Goal: Task Accomplishment & Management: Manage account settings

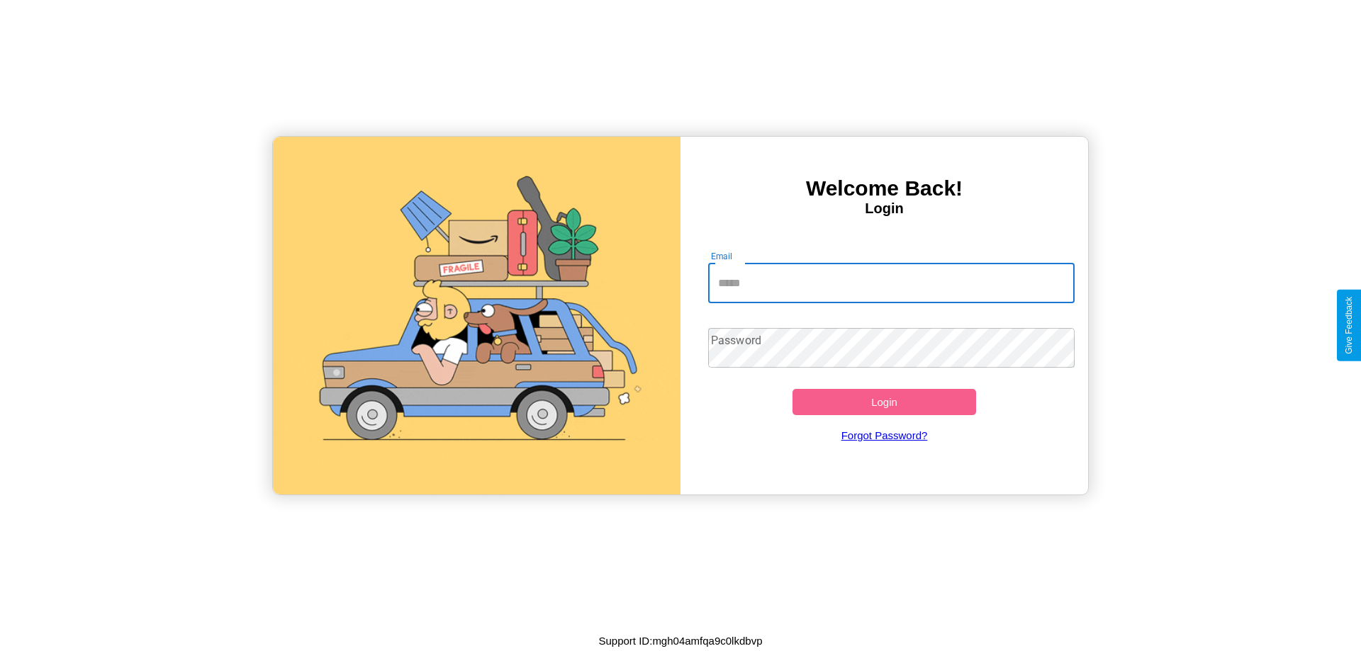
click at [891, 283] on input "Email" at bounding box center [891, 284] width 367 height 40
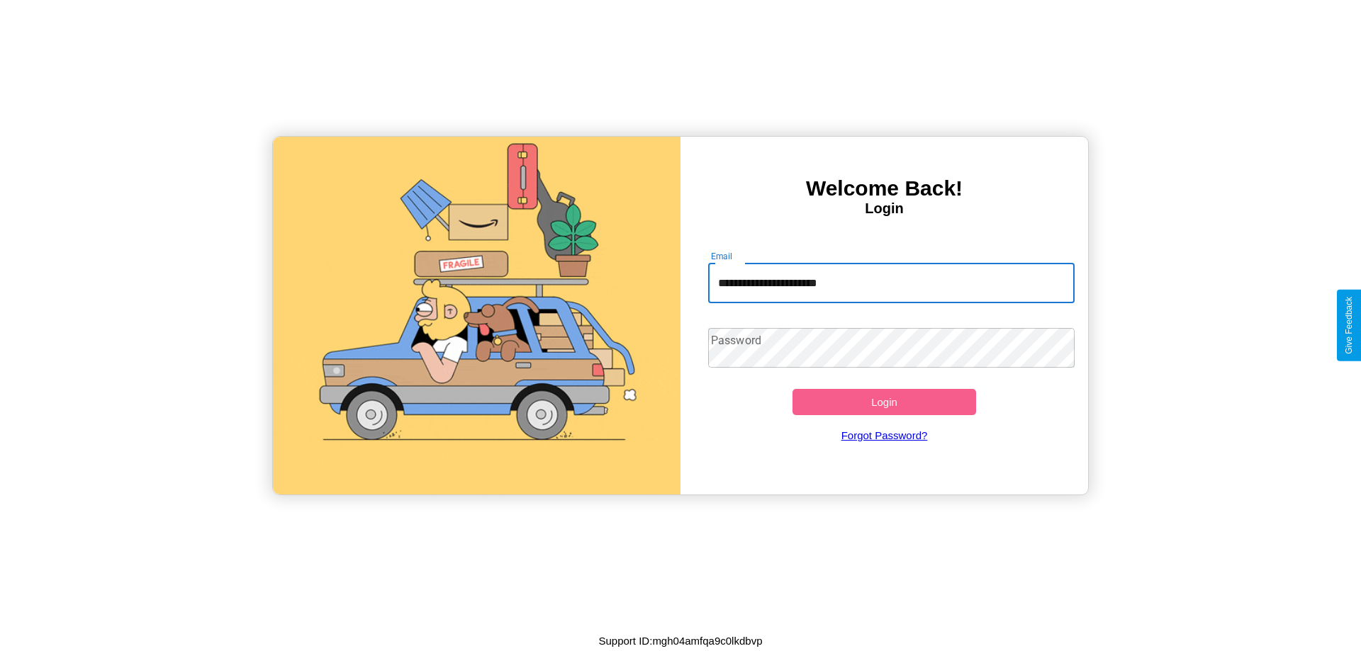
type input "**********"
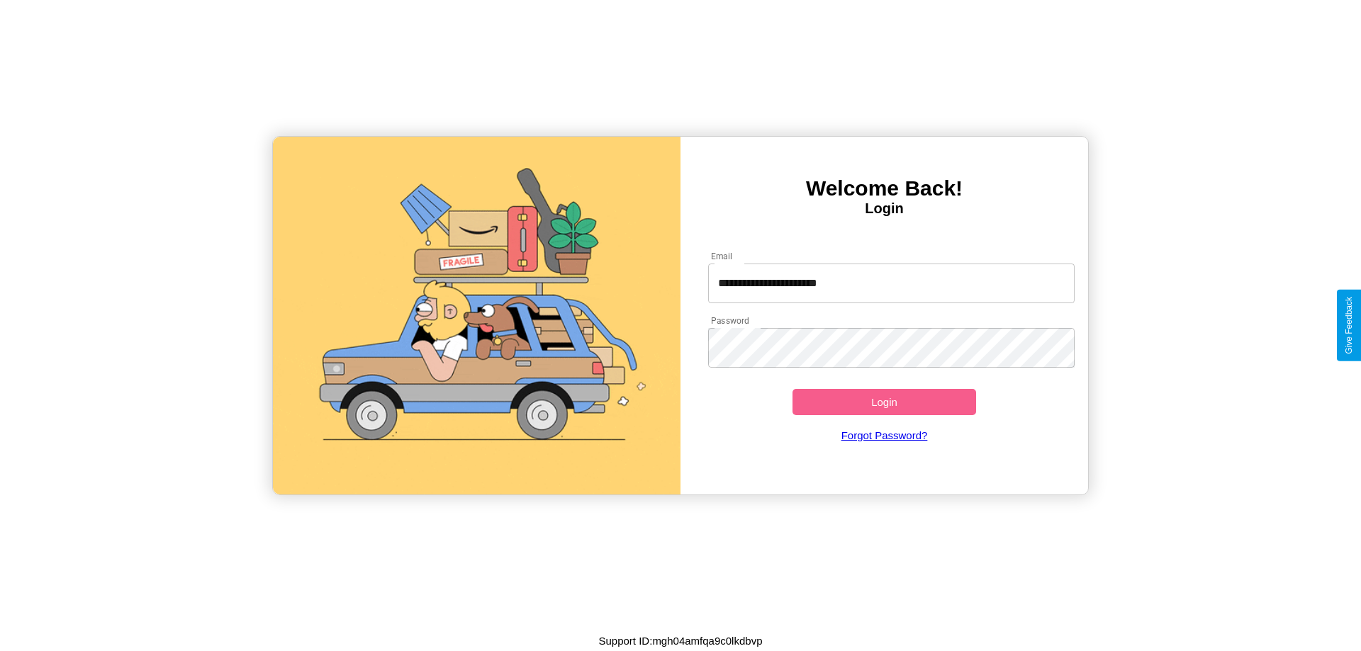
click at [884, 402] on button "Login" at bounding box center [885, 402] width 184 height 26
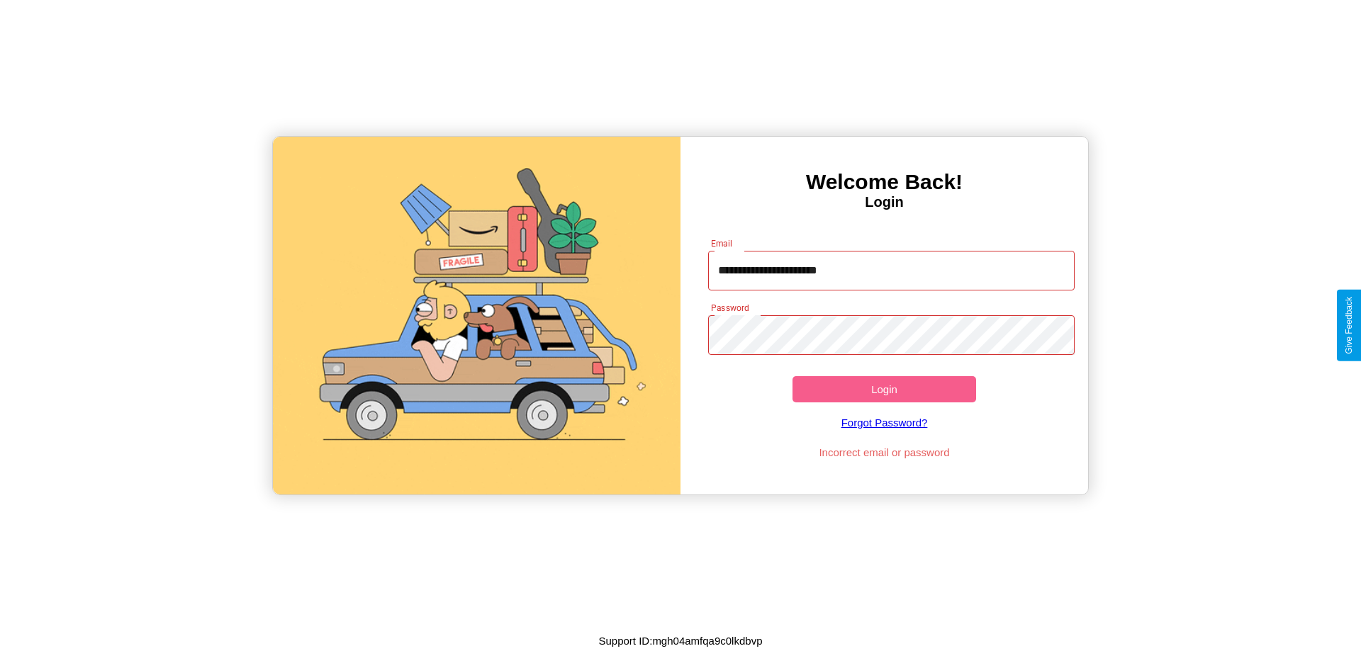
click at [884, 389] on button "Login" at bounding box center [885, 389] width 184 height 26
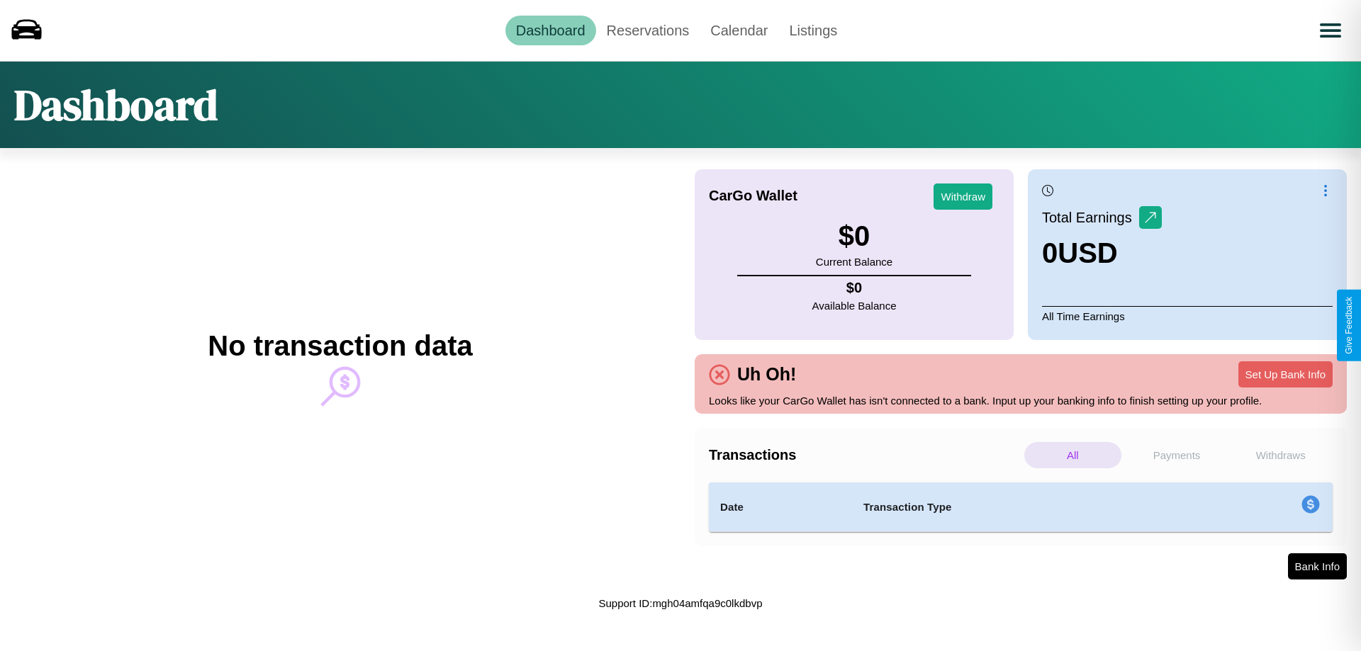
click at [1280, 455] on p "Withdraws" at bounding box center [1280, 455] width 97 height 26
click at [1177, 455] on p "Payments" at bounding box center [1177, 455] width 97 height 26
click at [647, 30] on link "Reservations" at bounding box center [648, 31] width 104 height 30
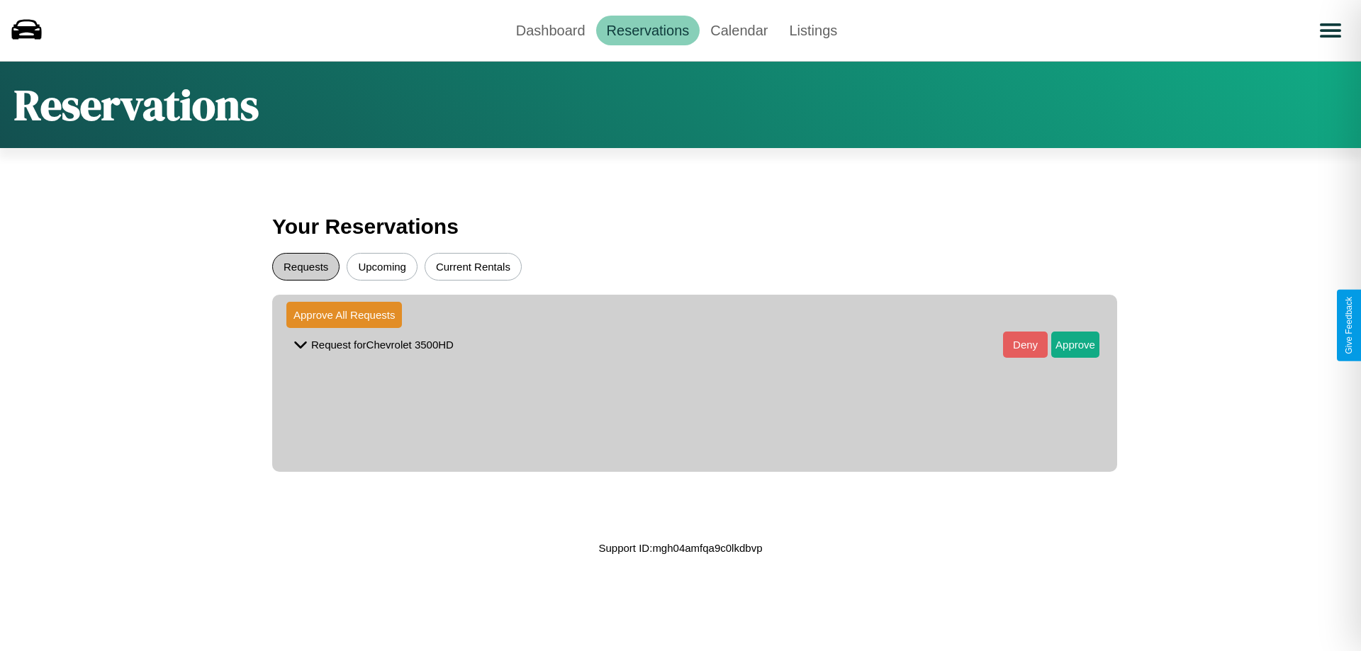
click at [306, 267] on button "Requests" at bounding box center [305, 267] width 67 height 28
click at [1065, 345] on button "Approve" at bounding box center [1075, 345] width 48 height 26
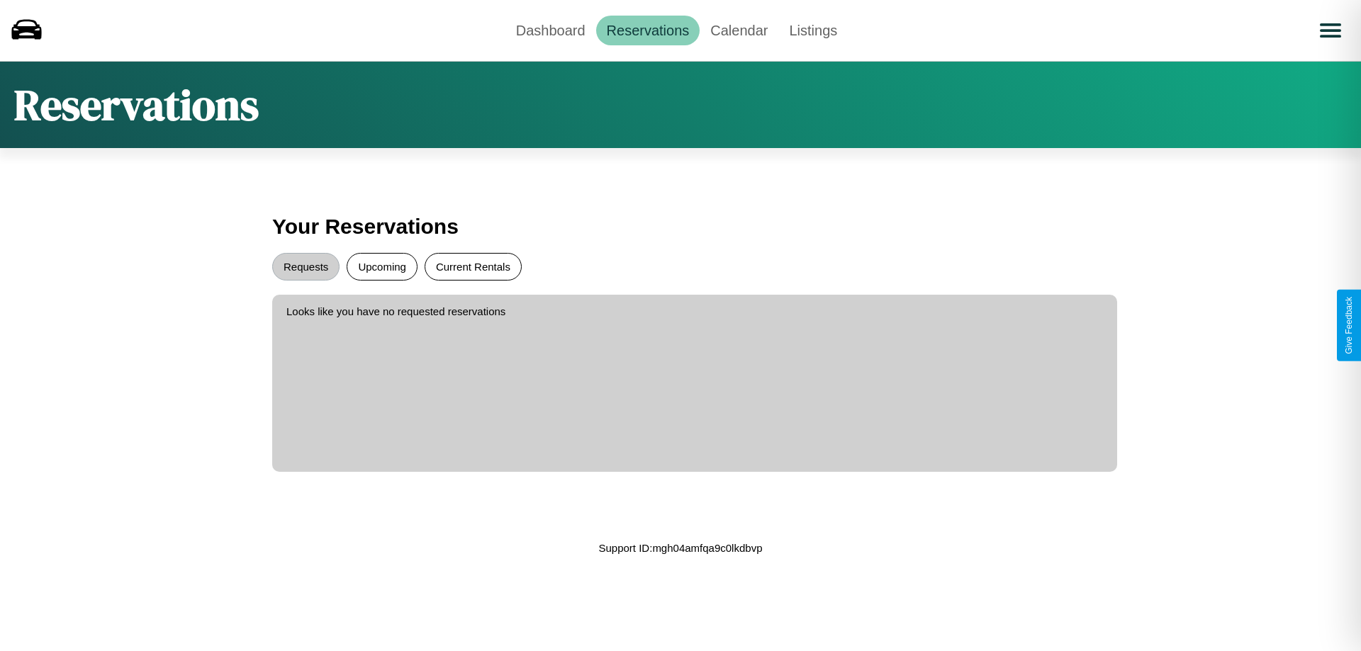
click at [473, 267] on button "Current Rentals" at bounding box center [473, 267] width 97 height 28
